Goal: Task Accomplishment & Management: Manage account settings

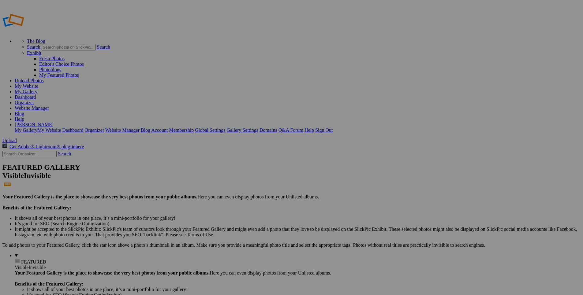
click at [17, 138] on span "Upload" at bounding box center [9, 140] width 14 height 5
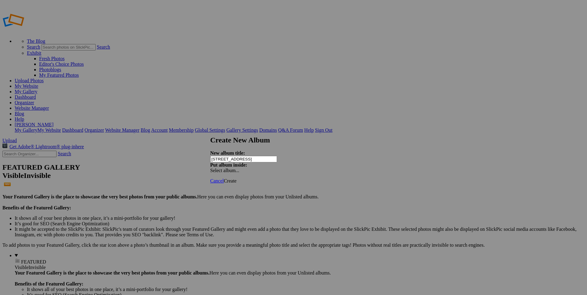
click at [234, 156] on input "[STREET_ADDRESS]" at bounding box center [243, 159] width 67 height 6
click at [263, 156] on input "151St [GEOGRAPHIC_DATA]" at bounding box center [243, 159] width 67 height 6
type input "151St Mount Zion Anniversary"
click at [210, 168] on span at bounding box center [210, 170] width 0 height 5
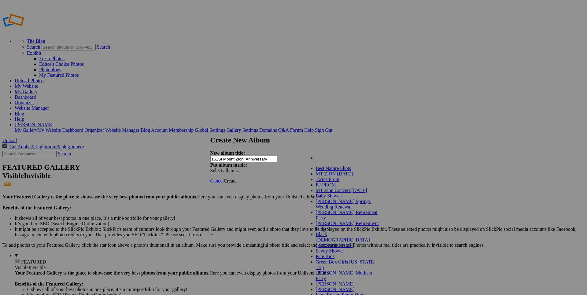
click at [274, 165] on div "Create New Album New album title: 151St Mount Zion Anniversary Put album inside…" at bounding box center [291, 154] width 162 height 37
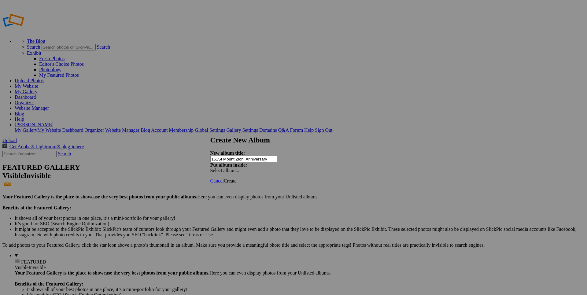
click at [237, 178] on span "Create" at bounding box center [230, 180] width 13 height 5
